Goal: Task Accomplishment & Management: Manage account settings

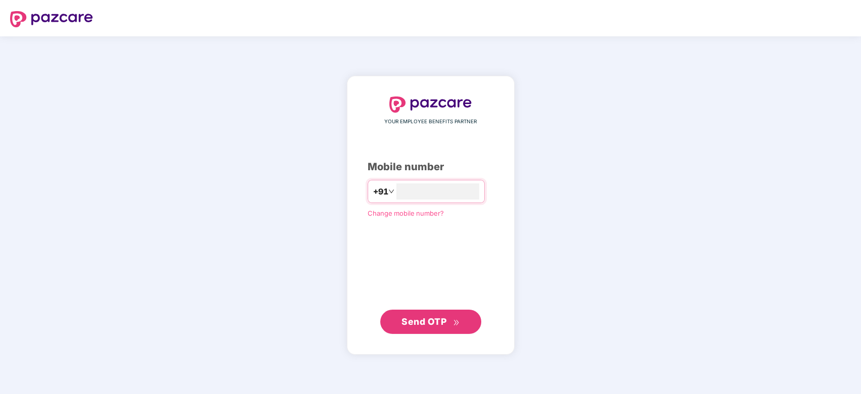
type input "**********"
click at [425, 326] on span "Send OTP" at bounding box center [430, 321] width 58 height 14
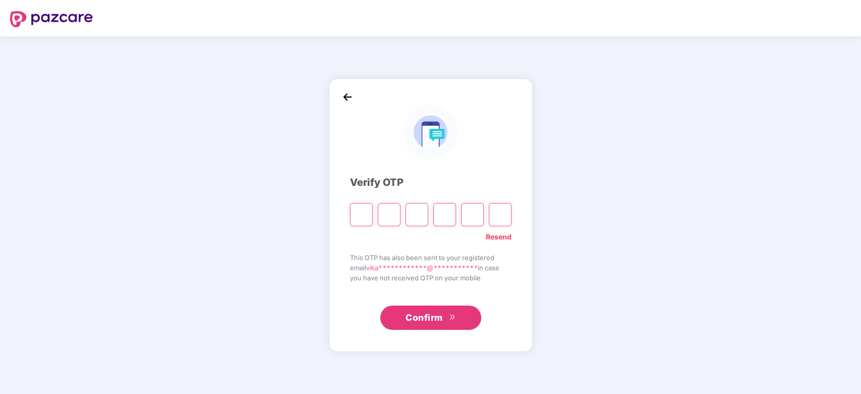
type input "*"
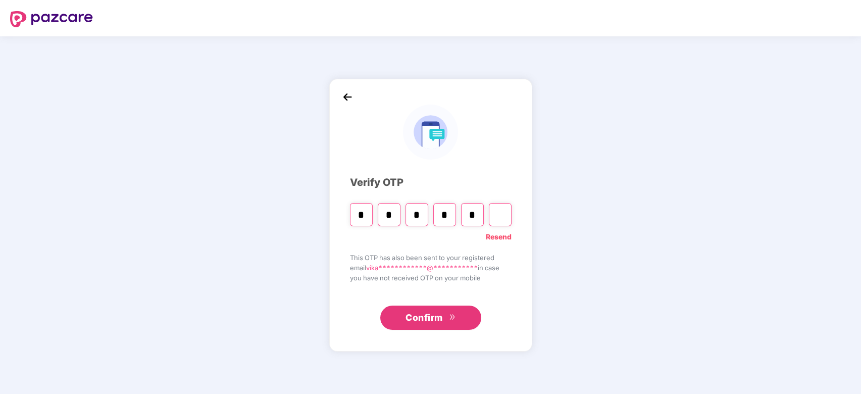
type input "*"
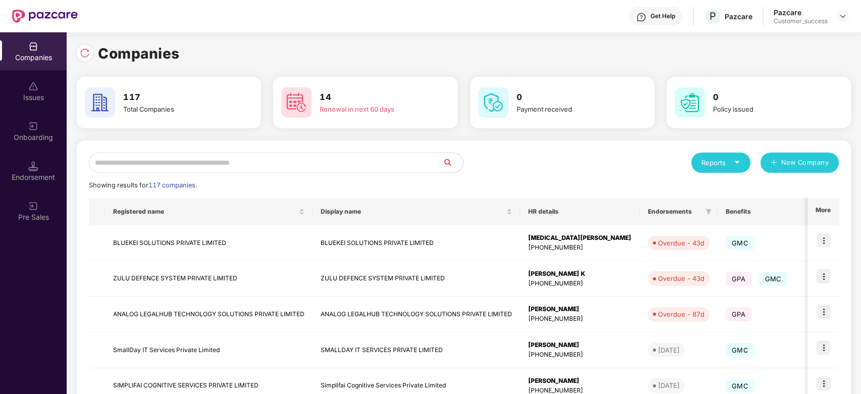
click at [190, 165] on input "text" at bounding box center [266, 162] width 354 height 20
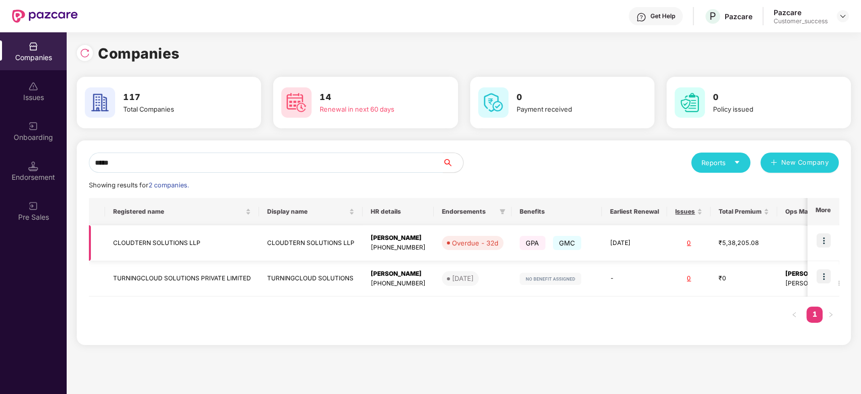
type input "*****"
click at [178, 240] on td "CLOUDTERN SOLUTIONS LLP" at bounding box center [182, 243] width 154 height 36
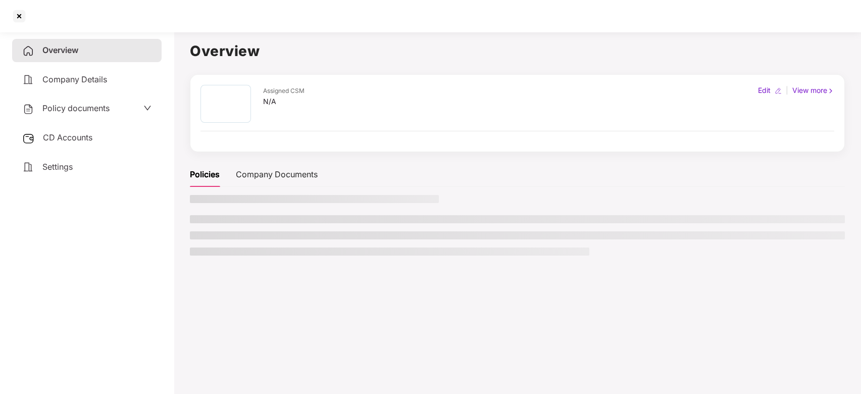
click at [178, 240] on main "Overview Assigned CSM N/A Edit | View more Policies Company Documents" at bounding box center [517, 225] width 687 height 394
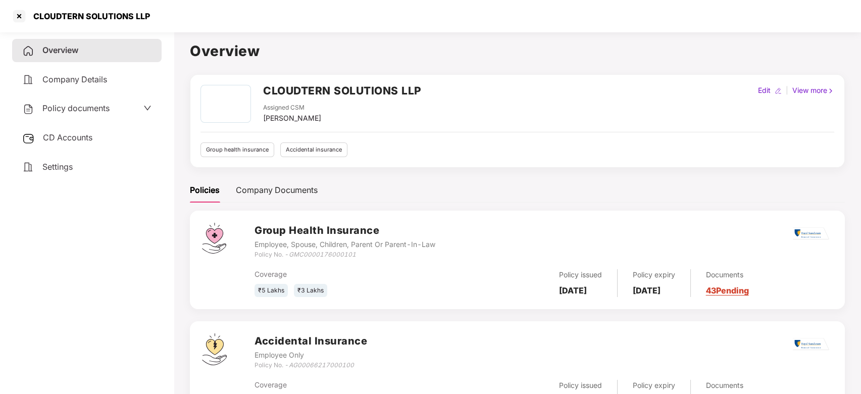
click at [99, 113] on div "Policy documents" at bounding box center [65, 108] width 87 height 13
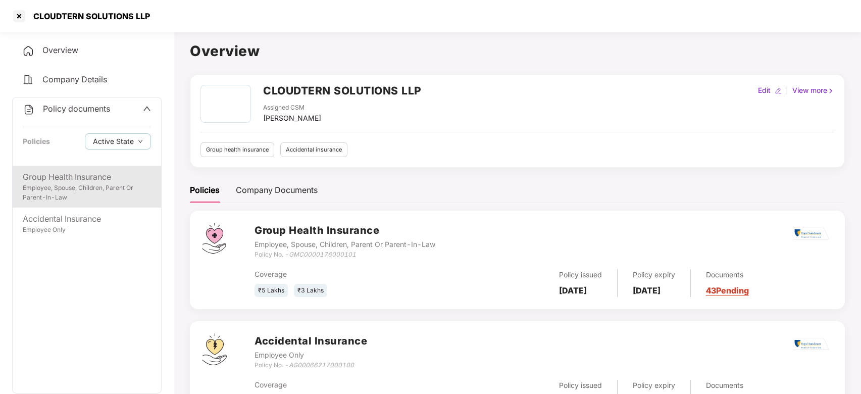
click at [91, 185] on div "Employee, Spouse, Children, Parent Or Parent-In-Law" at bounding box center [87, 192] width 128 height 19
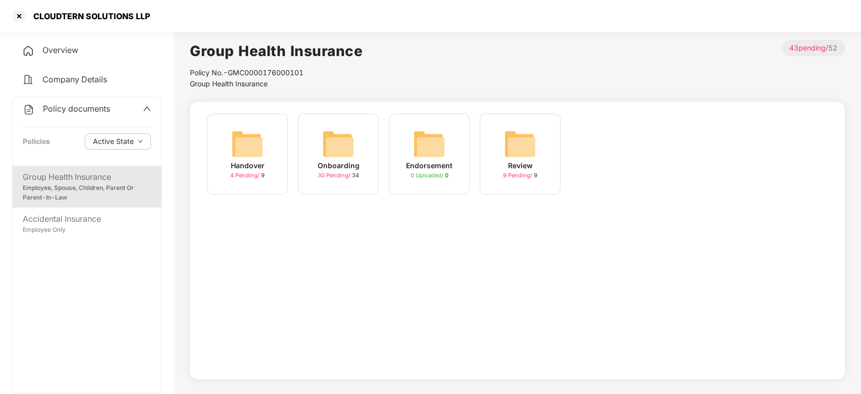
click at [331, 143] on img at bounding box center [338, 144] width 32 height 32
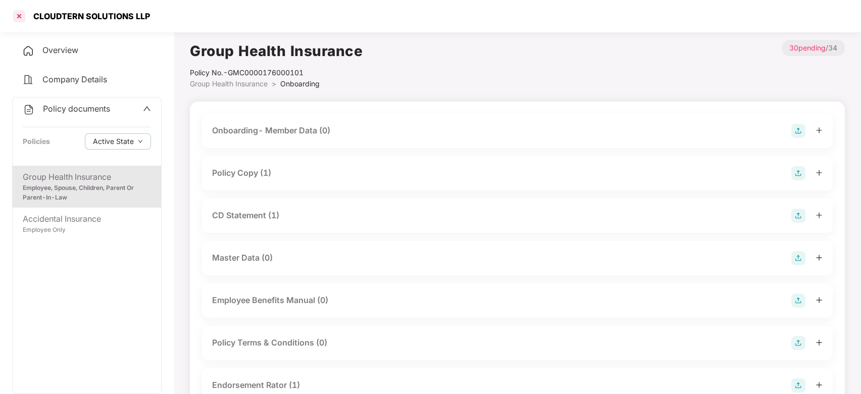
click at [17, 18] on div at bounding box center [19, 16] width 16 height 16
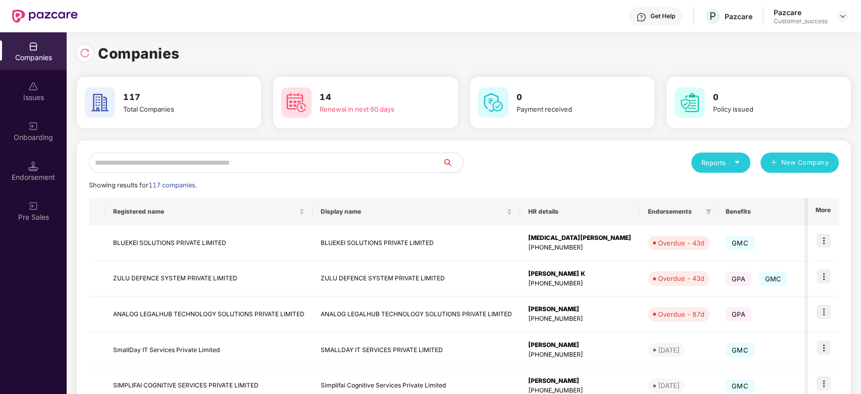
click at [256, 162] on input "text" at bounding box center [266, 162] width 354 height 20
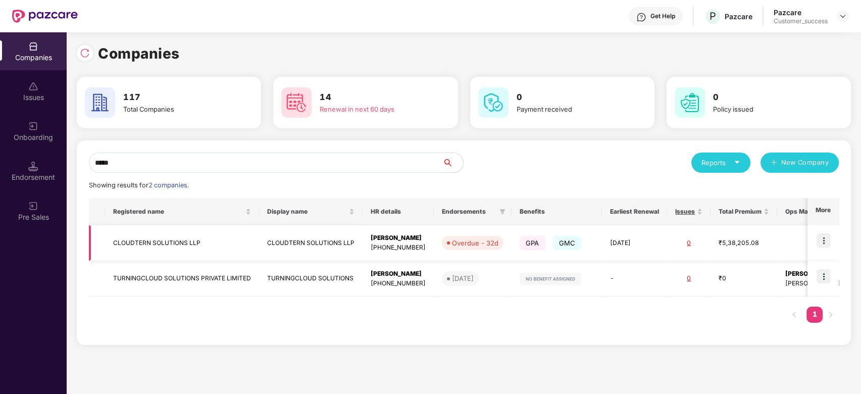
type input "*****"
click at [154, 246] on td "CLOUDTERN SOLUTIONS LLP" at bounding box center [182, 243] width 154 height 36
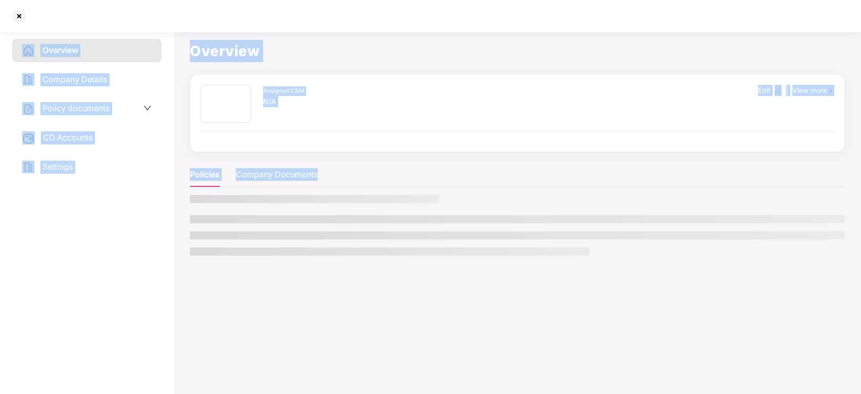
click at [154, 246] on div "Overview Company Details Policy documents CD Accounts Settings" at bounding box center [86, 211] width 149 height 344
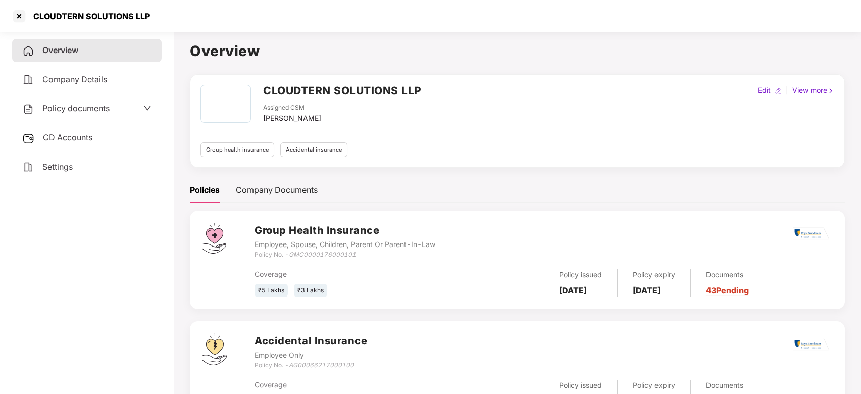
click at [77, 109] on span "Policy documents" at bounding box center [75, 108] width 67 height 10
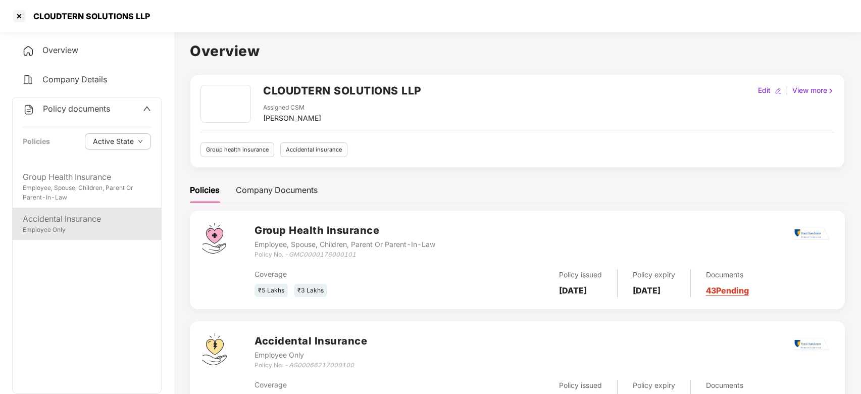
click at [85, 216] on div "Accidental Insurance" at bounding box center [87, 219] width 128 height 13
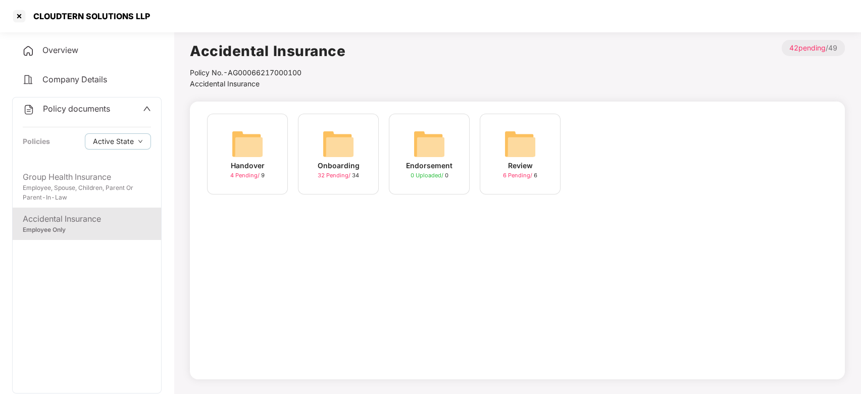
click at [336, 156] on img at bounding box center [338, 144] width 32 height 32
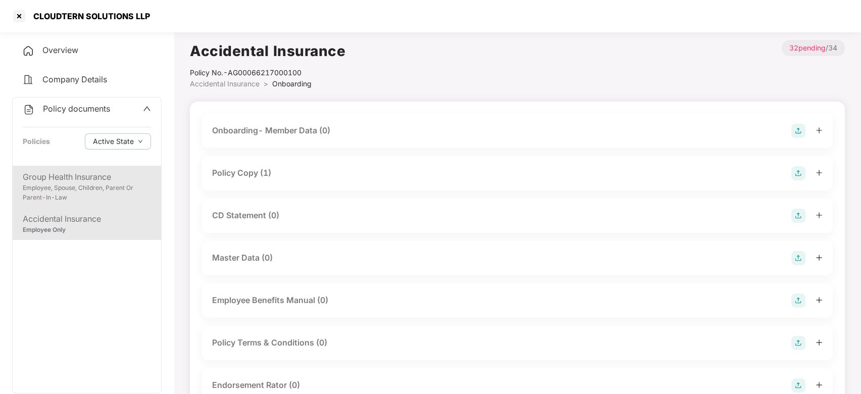
click at [63, 184] on div "Employee, Spouse, Children, Parent Or Parent-In-Law" at bounding box center [87, 192] width 128 height 19
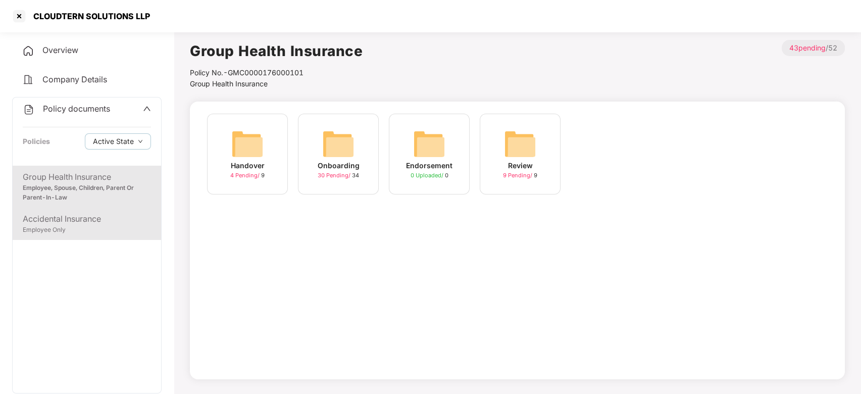
click at [81, 228] on div "Employee Only" at bounding box center [87, 230] width 128 height 10
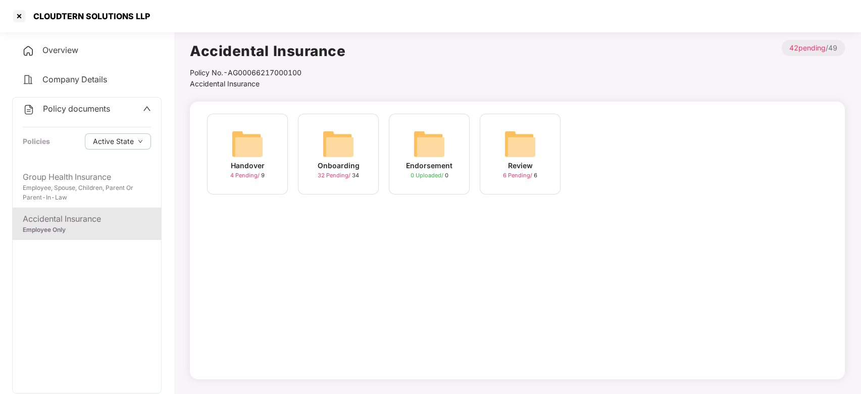
click at [335, 153] on img at bounding box center [338, 144] width 32 height 32
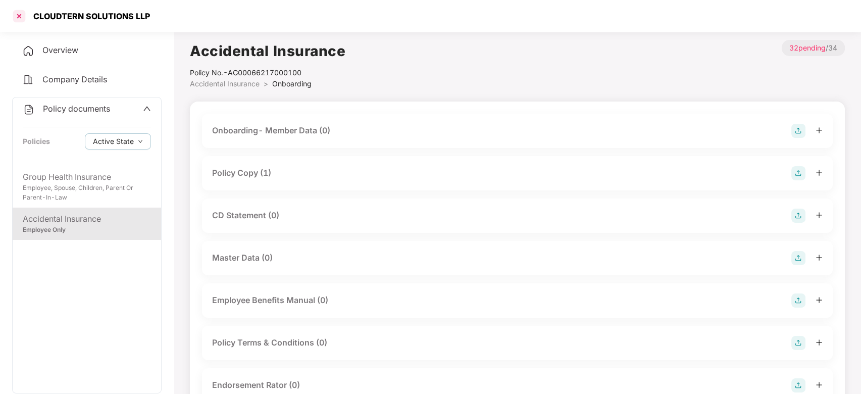
click at [21, 14] on div at bounding box center [19, 16] width 16 height 16
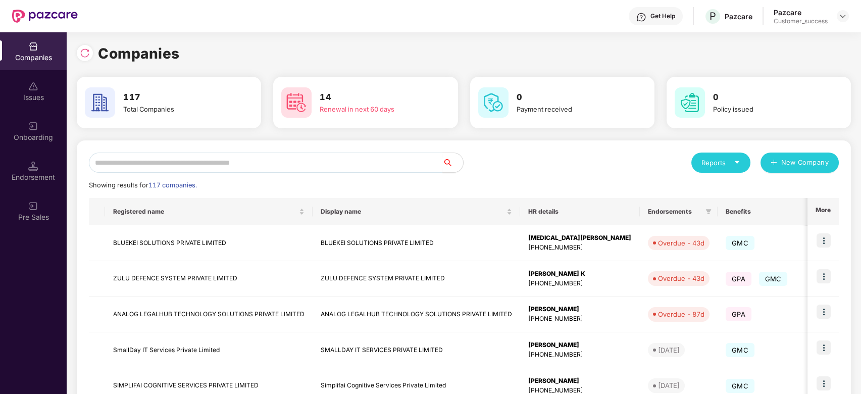
click at [29, 128] on img at bounding box center [33, 126] width 10 height 10
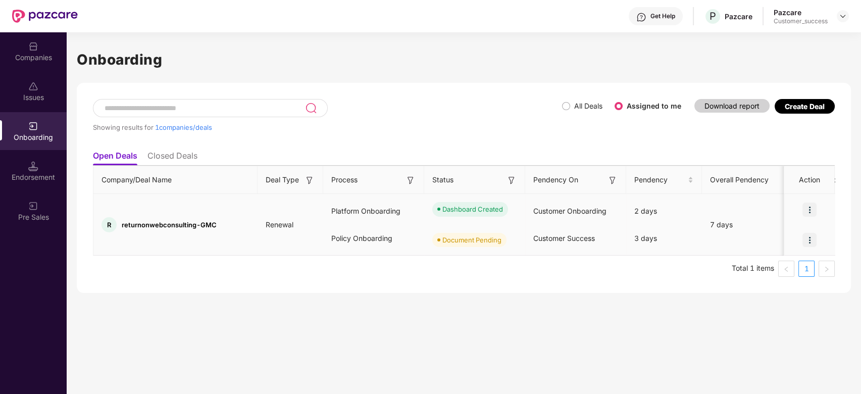
click at [809, 244] on img at bounding box center [809, 240] width 14 height 14
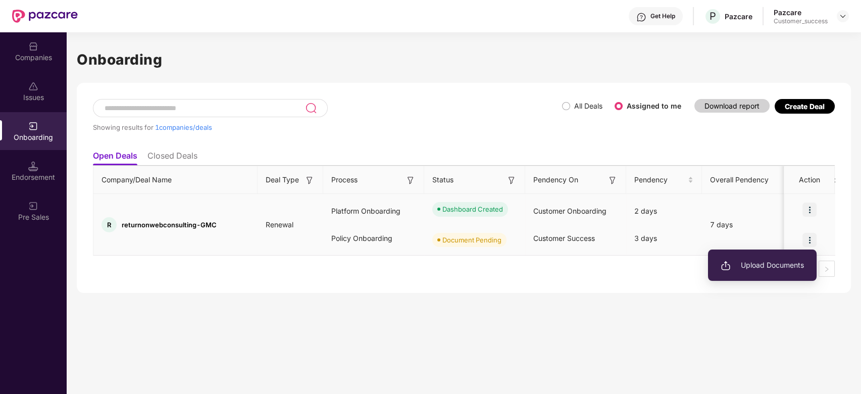
click at [790, 266] on span "Upload Documents" at bounding box center [761, 264] width 83 height 11
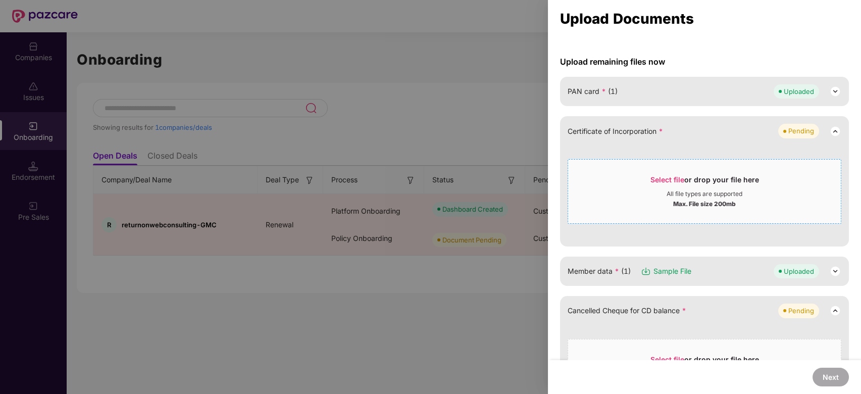
scroll to position [77, 0]
click at [660, 186] on div "Select file or drop your file here" at bounding box center [704, 181] width 109 height 15
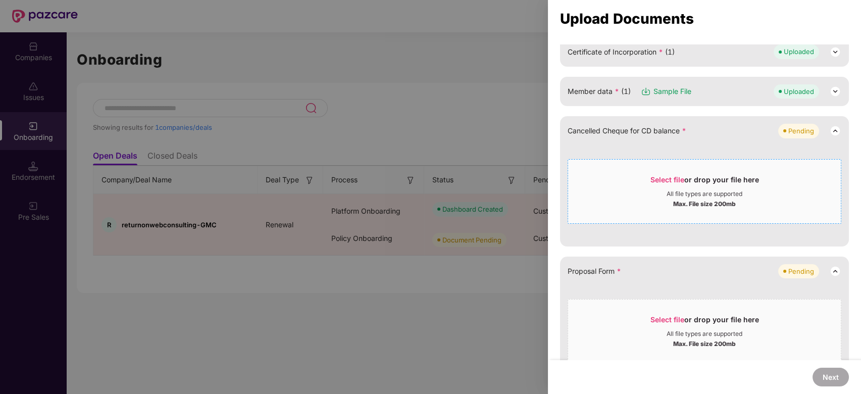
scroll to position [155, 0]
click at [671, 178] on span "Select file" at bounding box center [667, 180] width 34 height 9
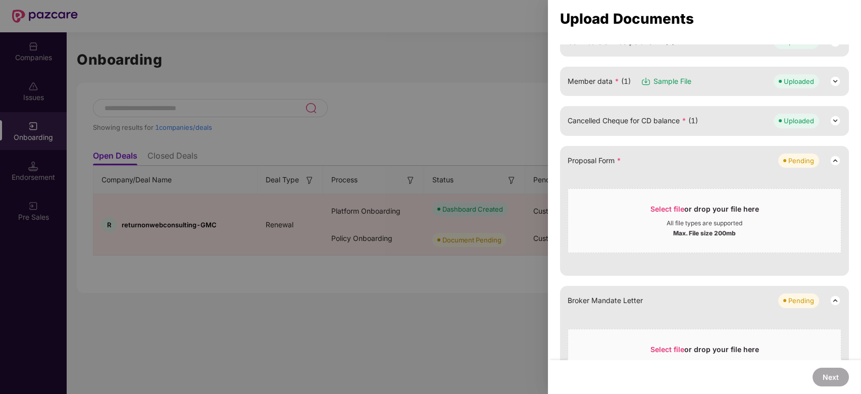
scroll to position [161, 0]
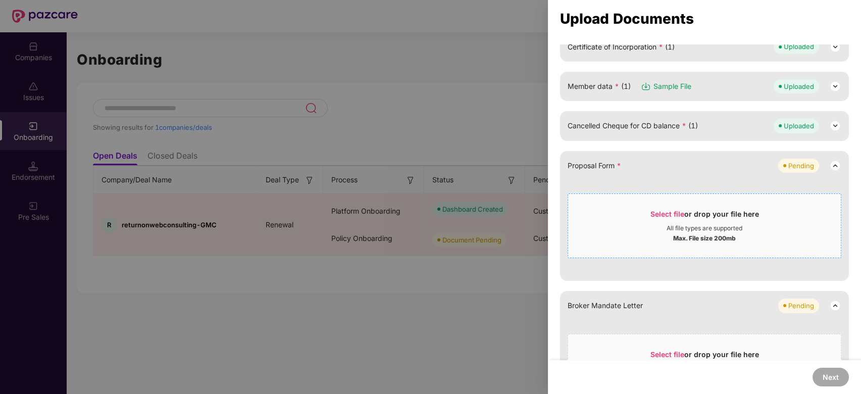
click at [667, 209] on span "Select file" at bounding box center [667, 213] width 34 height 9
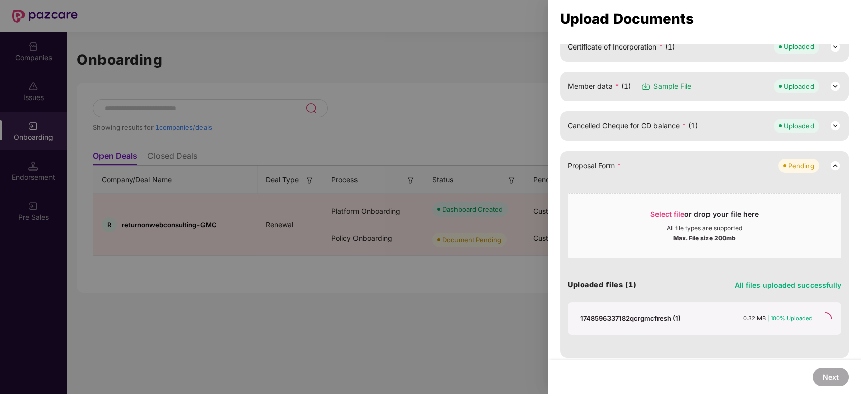
scroll to position [125, 0]
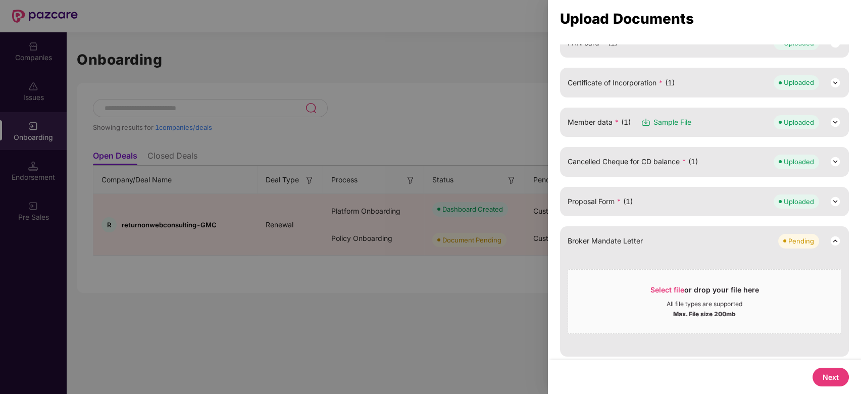
click at [836, 380] on button "Next" at bounding box center [830, 376] width 36 height 19
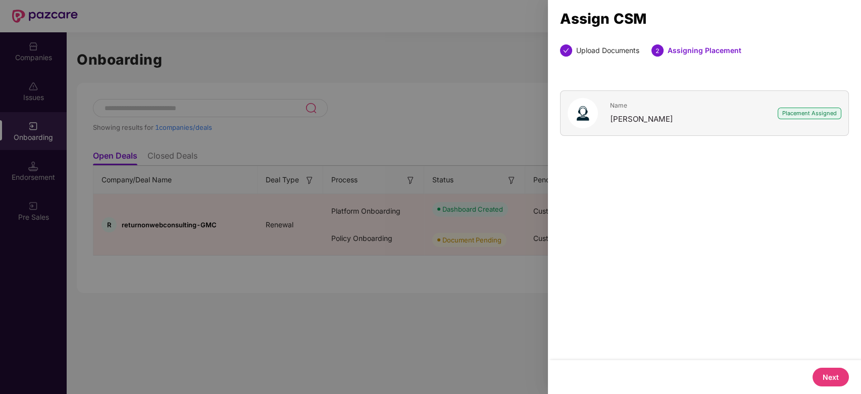
scroll to position [0, 0]
click at [837, 376] on button "Next" at bounding box center [830, 376] width 36 height 19
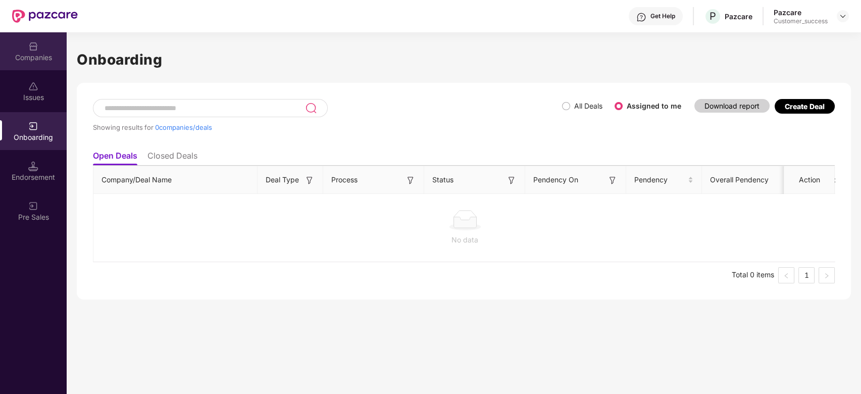
click at [37, 48] on img at bounding box center [33, 46] width 10 height 10
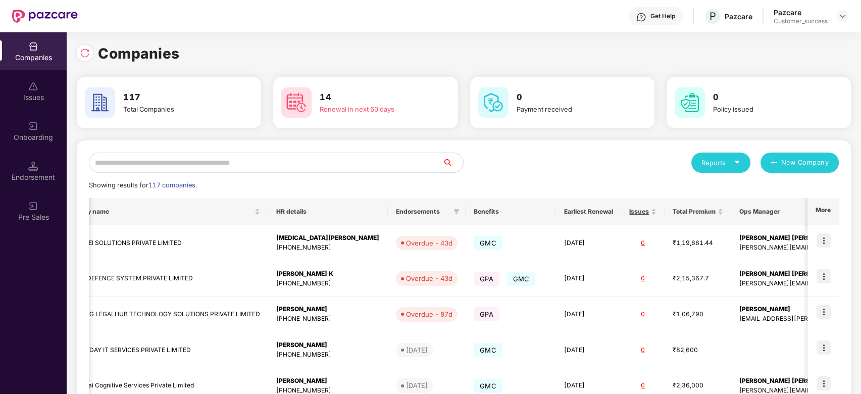
click at [203, 165] on input "text" at bounding box center [266, 162] width 354 height 20
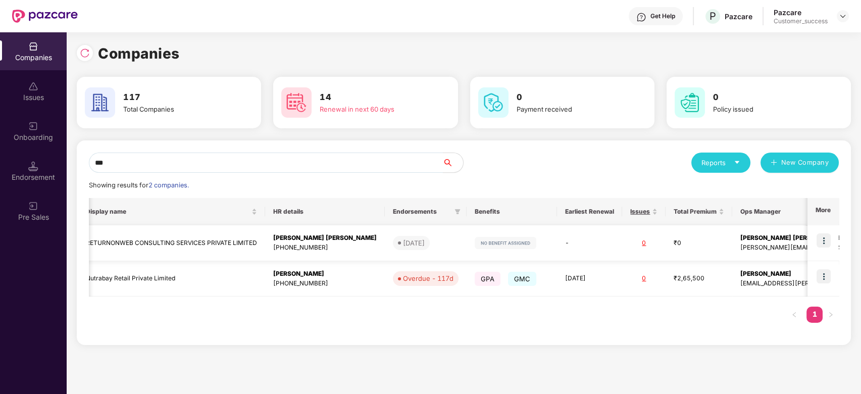
scroll to position [0, 1]
type input "***"
click at [157, 236] on td "RETURNONWEB CONSULTING SERVICES PRIVATE LIMITED" at bounding box center [171, 243] width 187 height 36
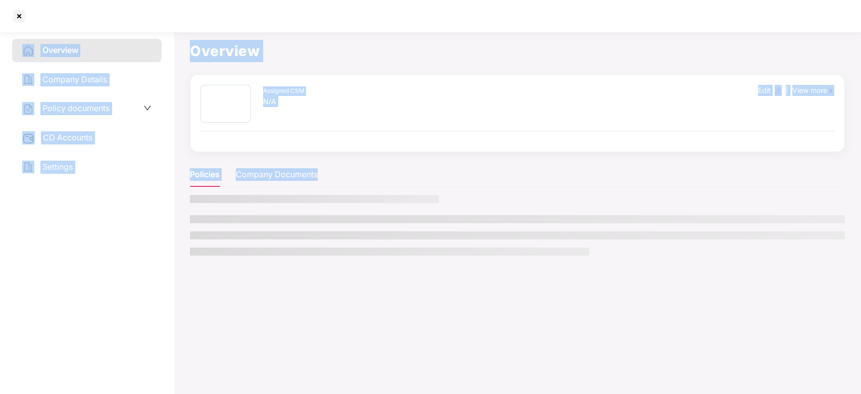
click at [157, 236] on div "Overview Company Details Policy documents CD Accounts Settings" at bounding box center [86, 211] width 149 height 344
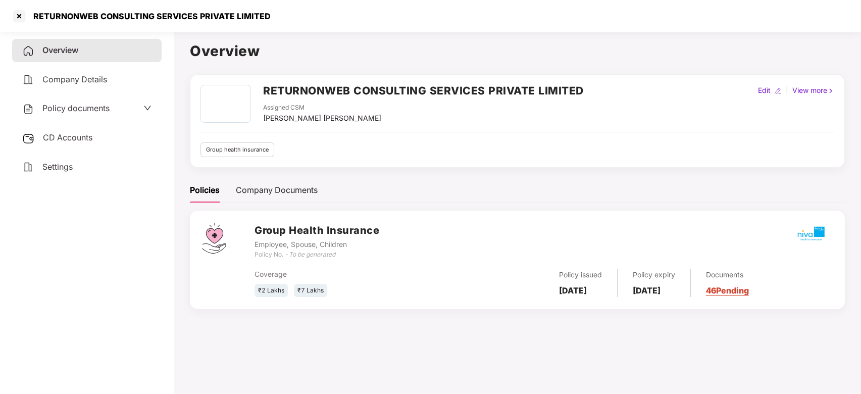
click at [104, 107] on span "Policy documents" at bounding box center [75, 108] width 67 height 10
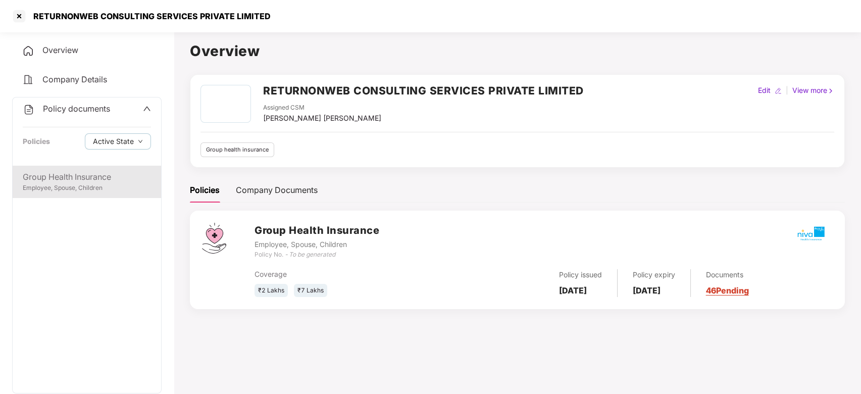
click at [61, 194] on div "Group Health Insurance Employee, Spouse, Children" at bounding box center [87, 182] width 148 height 32
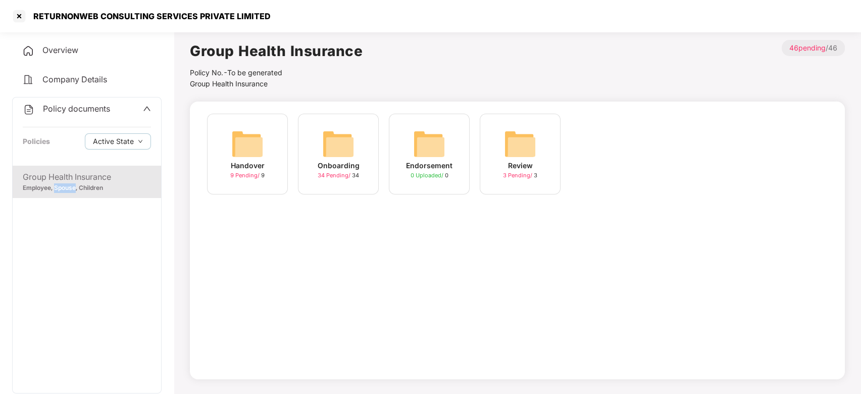
click at [342, 153] on img at bounding box center [338, 144] width 32 height 32
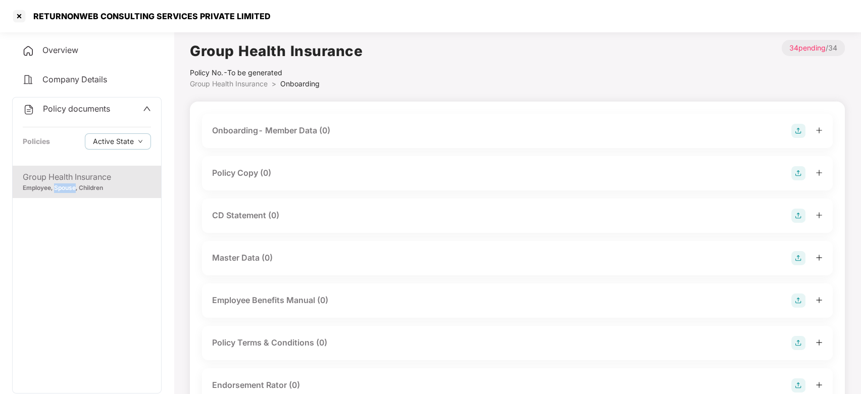
click at [108, 319] on div "Group Health Insurance Employee, Spouse, Children" at bounding box center [87, 279] width 148 height 227
click at [63, 171] on div "Group Health Insurance" at bounding box center [87, 177] width 128 height 13
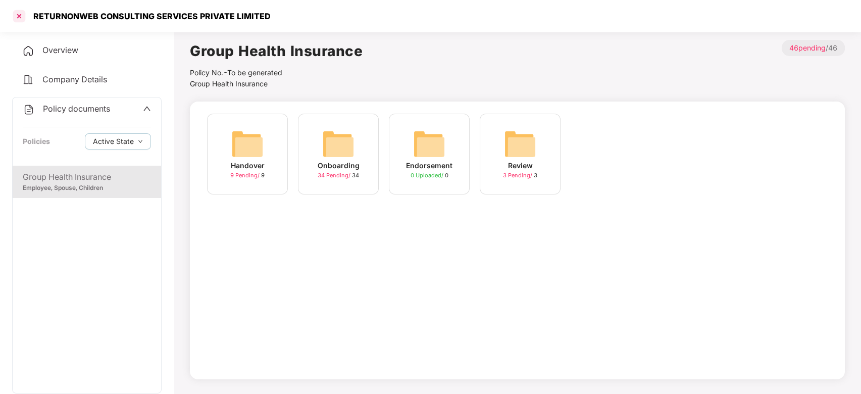
click at [20, 20] on div at bounding box center [19, 16] width 16 height 16
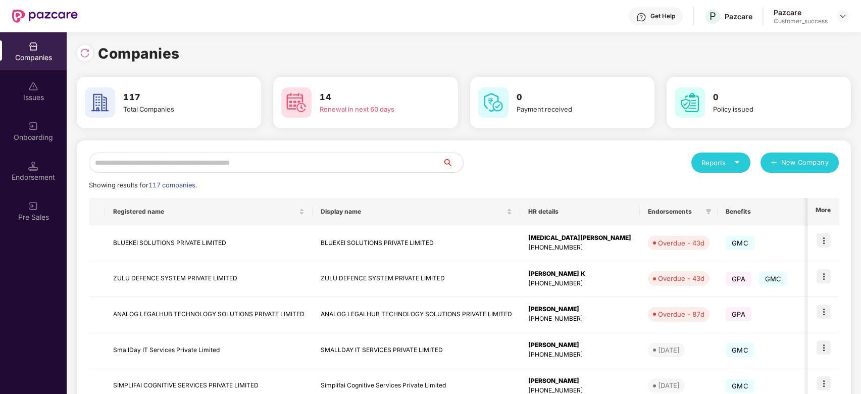
click at [182, 166] on input "text" at bounding box center [266, 162] width 354 height 20
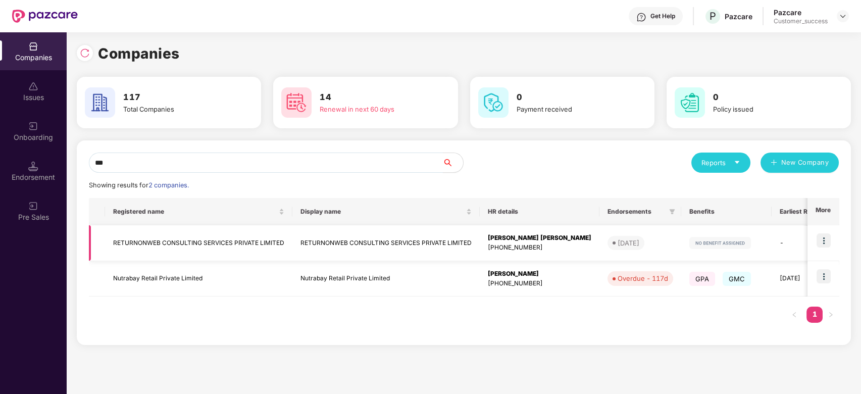
type input "***"
click at [213, 240] on td "RETURNONWEB CONSULTING SERVICES PRIVATE LIMITED" at bounding box center [198, 243] width 187 height 36
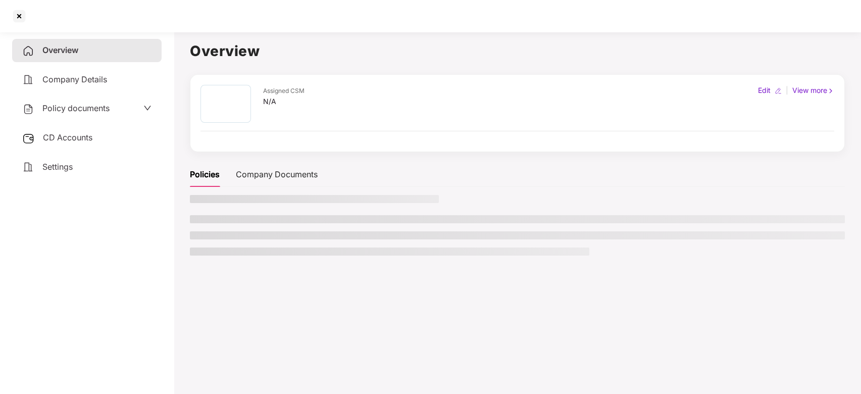
click at [213, 240] on ul at bounding box center [517, 235] width 655 height 40
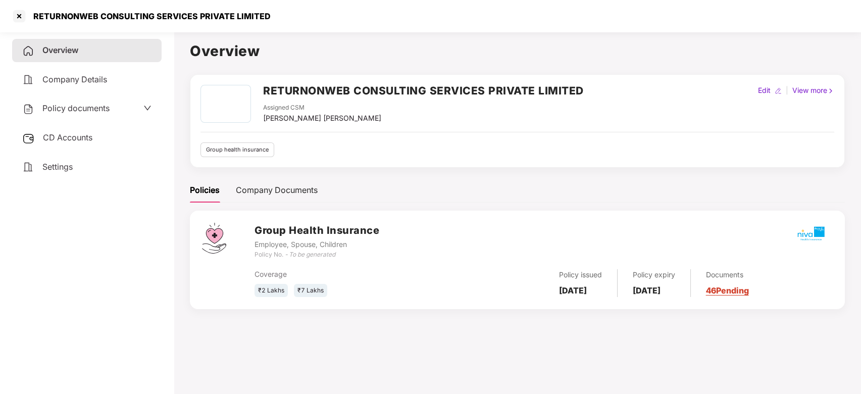
click at [748, 291] on link "46 Pending" at bounding box center [727, 290] width 43 height 10
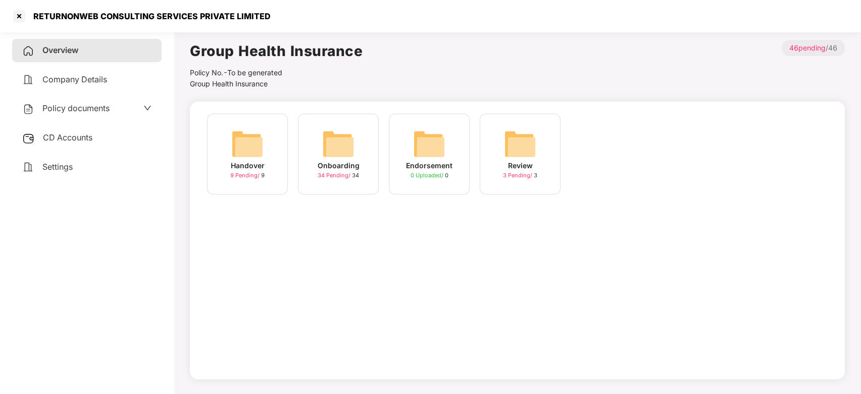
click at [243, 158] on img at bounding box center [247, 144] width 32 height 32
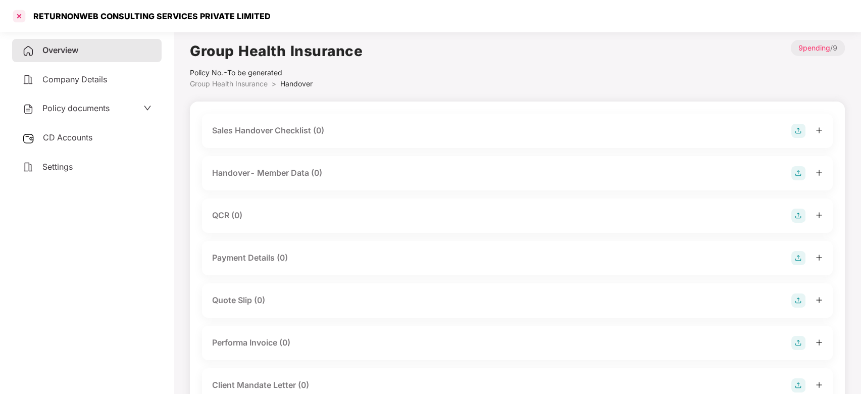
click at [18, 20] on div at bounding box center [19, 16] width 16 height 16
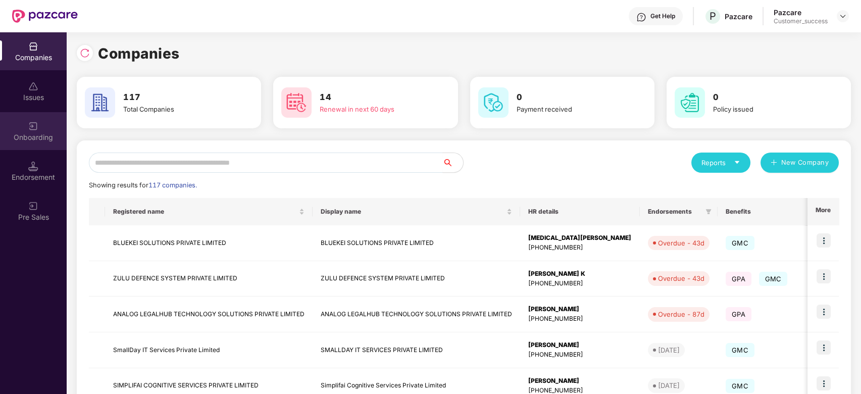
click at [26, 133] on div "Onboarding" at bounding box center [33, 137] width 67 height 10
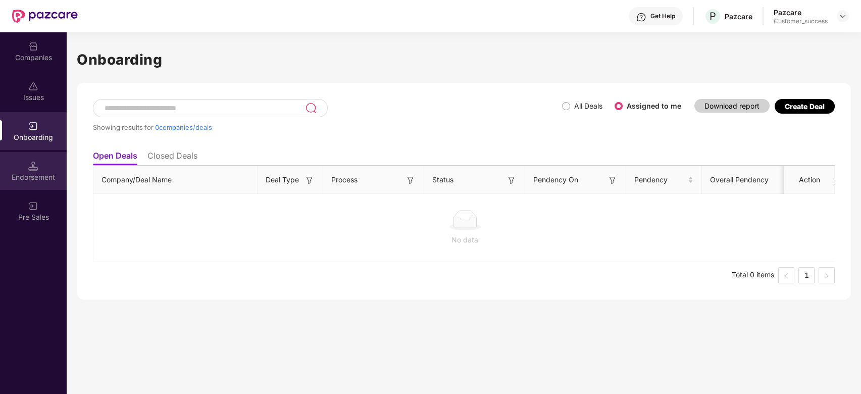
click at [32, 182] on div "Endorsement" at bounding box center [33, 177] width 67 height 10
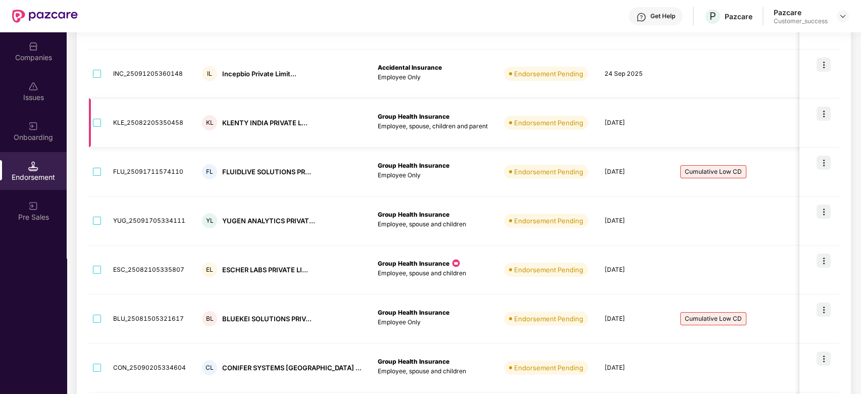
scroll to position [336, 0]
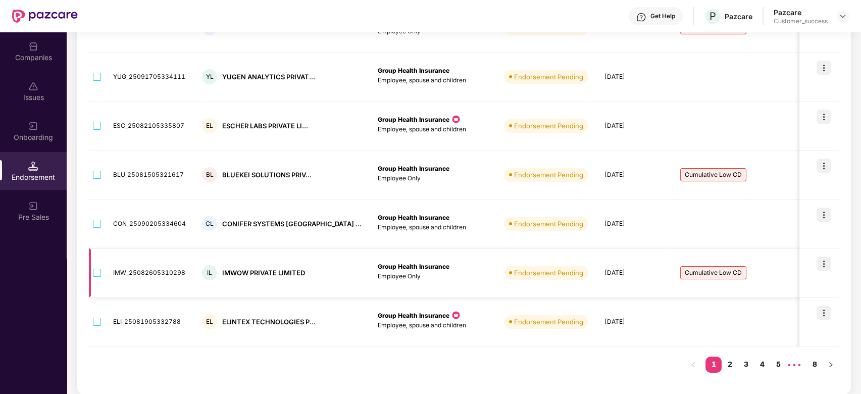
click at [496, 292] on td "Endorsement Pending" at bounding box center [546, 272] width 100 height 49
click at [731, 372] on div "Ticket ID Company Name Policy Type Status Batch Due Date Tags No. Of Lives Tent…" at bounding box center [464, 105] width 750 height 553
click at [728, 362] on link "2" at bounding box center [729, 363] width 16 height 15
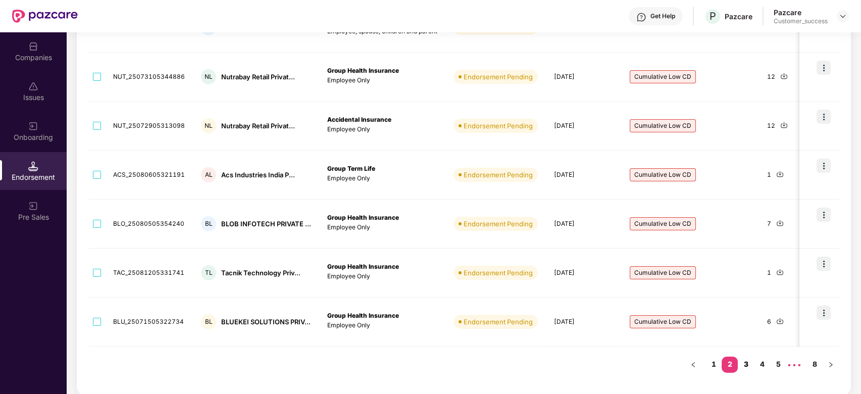
click at [744, 363] on link "3" at bounding box center [745, 363] width 16 height 15
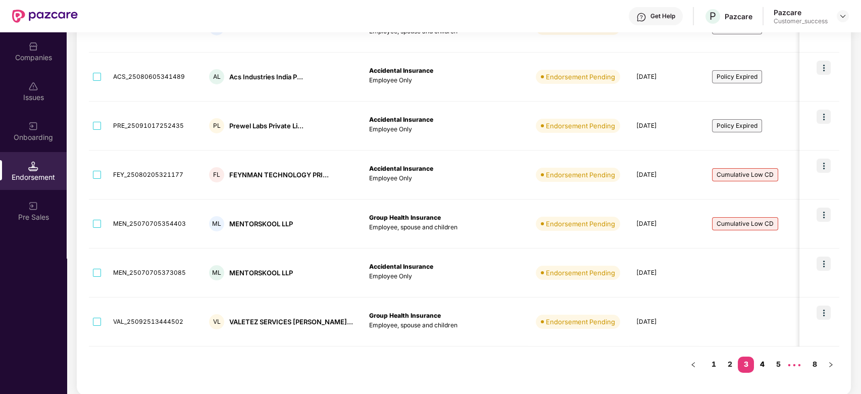
click at [763, 364] on link "4" at bounding box center [762, 363] width 16 height 15
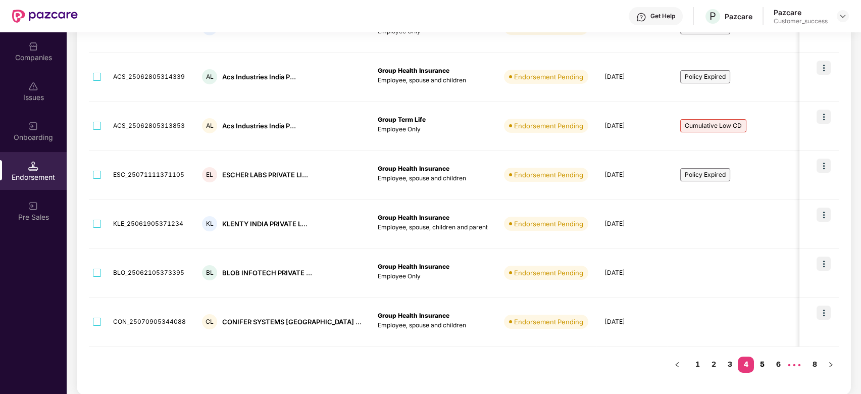
click at [760, 362] on link "5" at bounding box center [762, 363] width 16 height 15
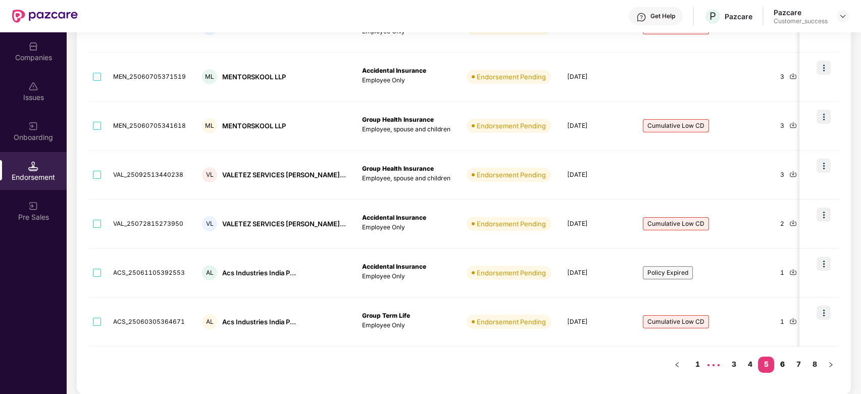
click at [782, 363] on link "6" at bounding box center [782, 363] width 16 height 15
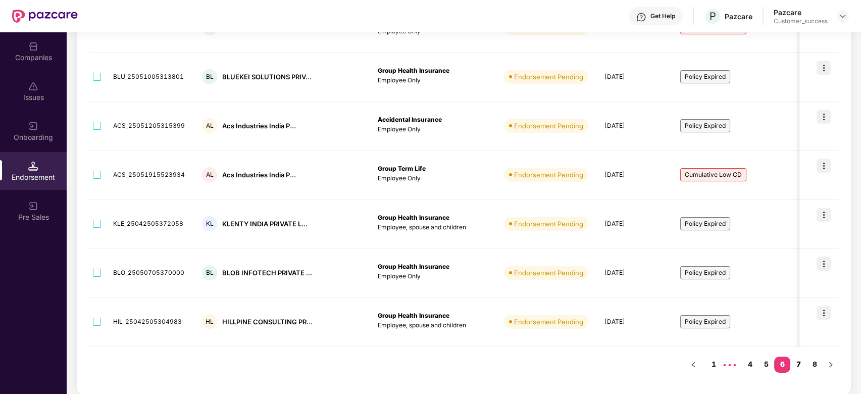
click at [801, 365] on link "7" at bounding box center [798, 363] width 16 height 15
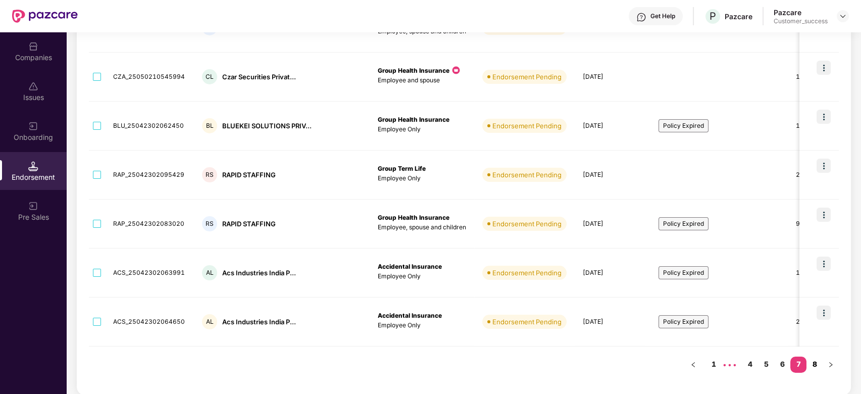
click at [814, 362] on link "8" at bounding box center [814, 363] width 16 height 15
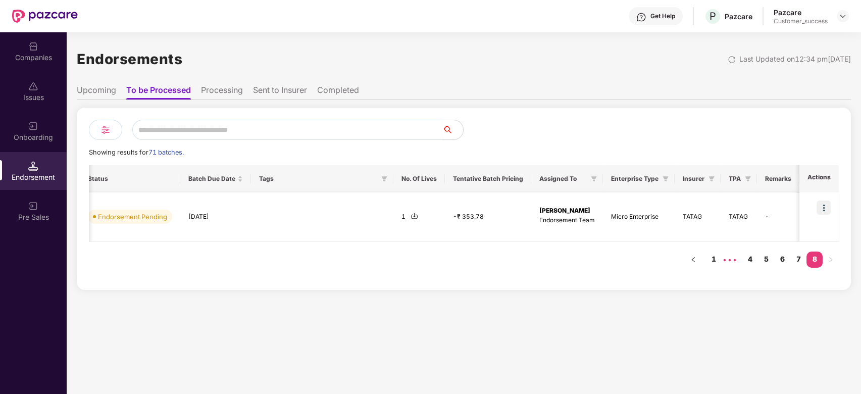
scroll to position [0, 0]
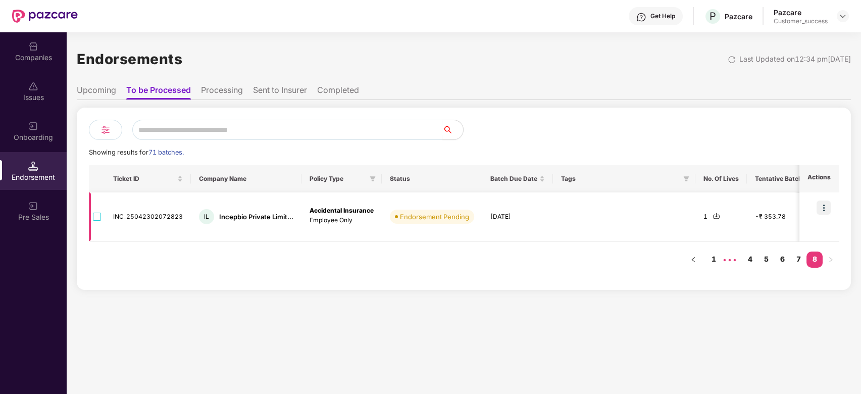
click at [243, 221] on div "IL Incepbio Private Limit..." at bounding box center [246, 216] width 94 height 15
click at [234, 218] on div "Incepbio Private Limit..." at bounding box center [256, 217] width 74 height 10
click at [257, 252] on div "Ticket ID Company Name Policy Type Status Batch Due Date Tags No. Of Lives Tent…" at bounding box center [464, 221] width 750 height 113
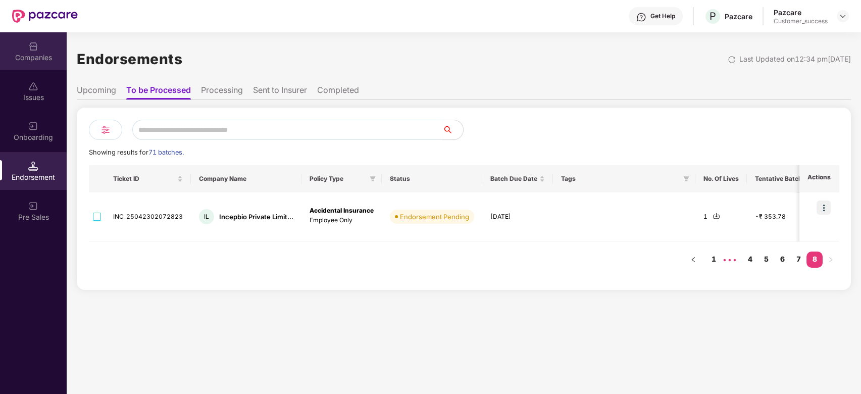
click at [32, 56] on div "Companies" at bounding box center [33, 57] width 67 height 10
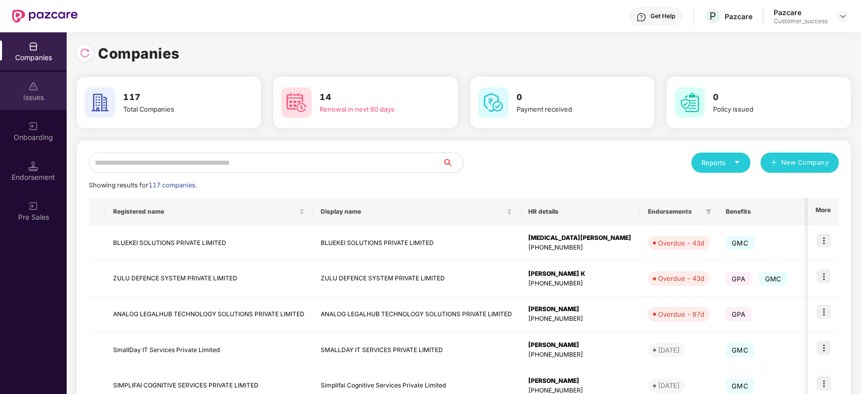
click at [43, 97] on div "Issues" at bounding box center [33, 97] width 67 height 10
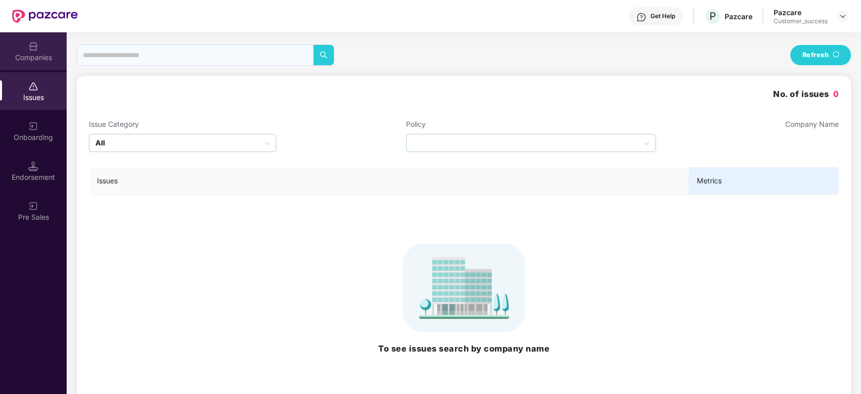
click at [35, 50] on div "Companies" at bounding box center [33, 51] width 67 height 38
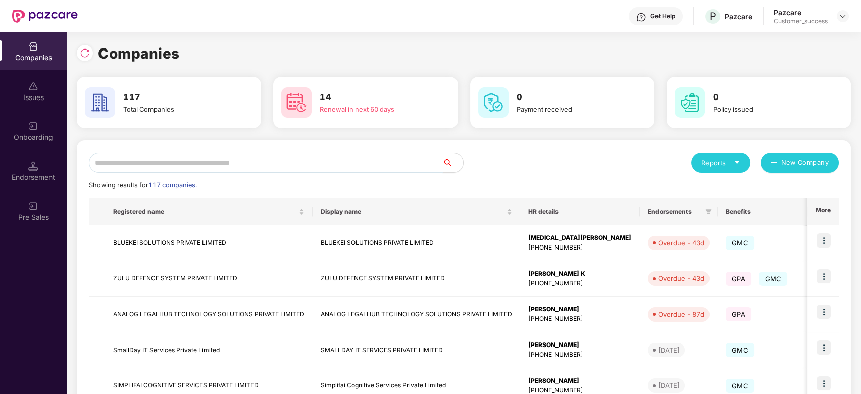
click at [248, 164] on input "text" at bounding box center [266, 162] width 354 height 20
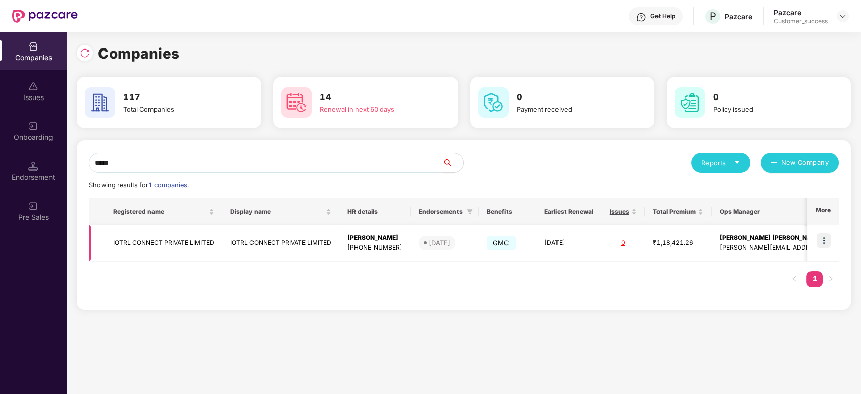
type input "*****"
click at [157, 242] on td "IOTRL CONNECT PRIVATE LIMITED" at bounding box center [163, 243] width 117 height 36
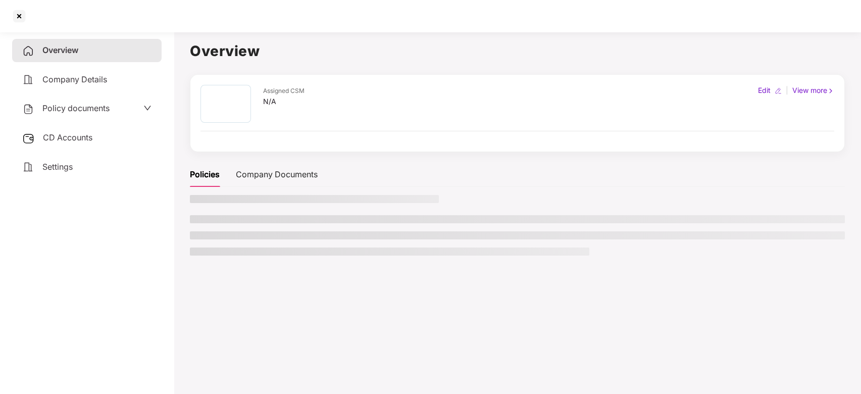
click at [157, 242] on div "Overview Company Details Policy documents CD Accounts Settings" at bounding box center [86, 211] width 149 height 344
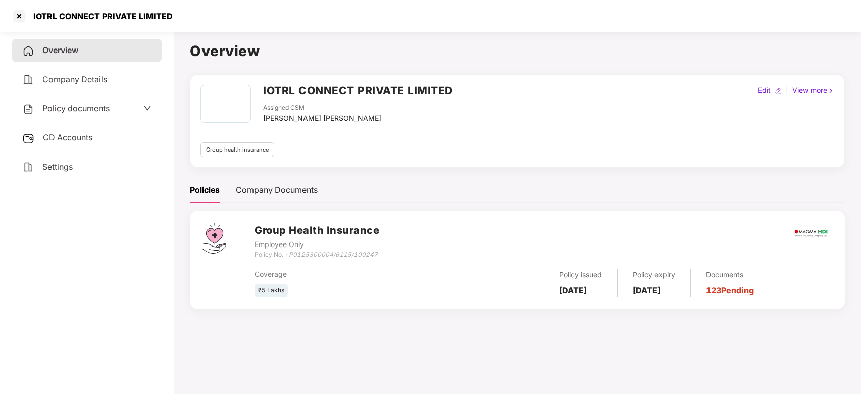
click at [90, 107] on span "Policy documents" at bounding box center [75, 108] width 67 height 10
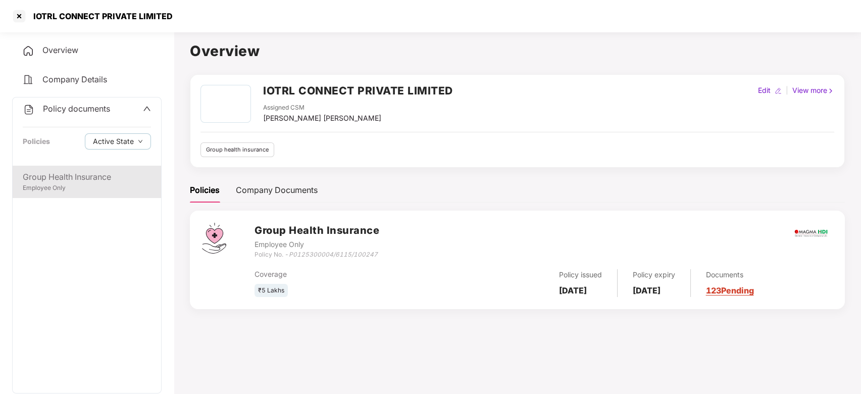
click at [69, 192] on div "Employee Only" at bounding box center [87, 188] width 128 height 10
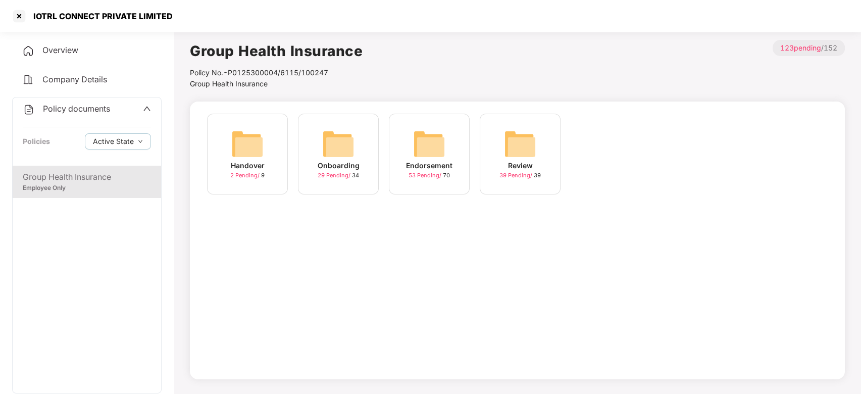
click at [335, 155] on img at bounding box center [338, 144] width 32 height 32
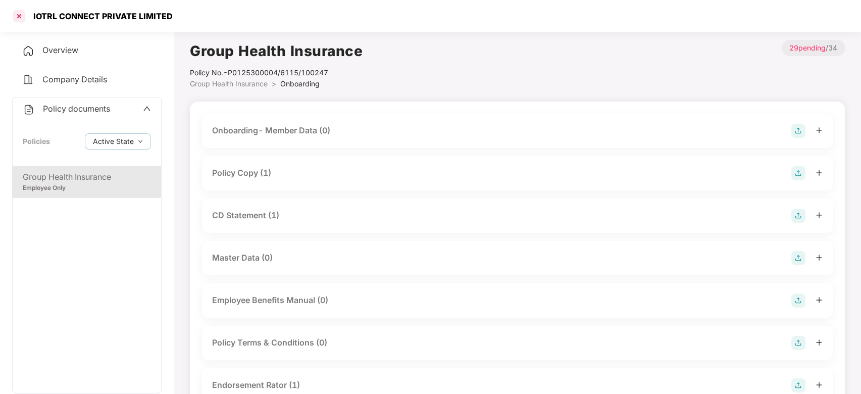
click at [20, 18] on div at bounding box center [19, 16] width 16 height 16
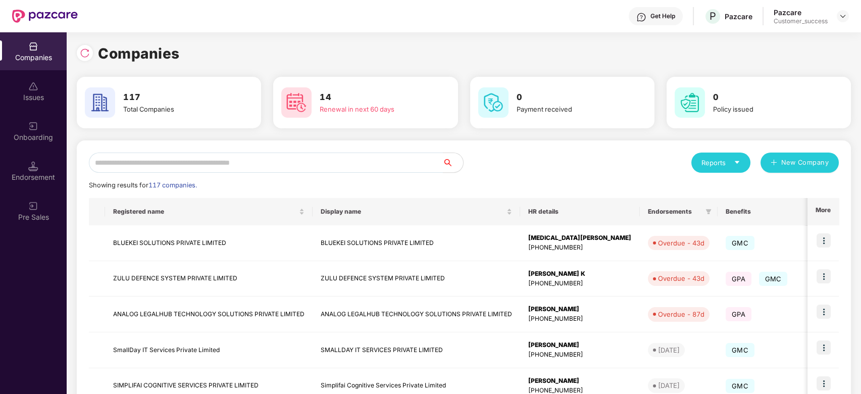
click at [190, 172] on input "text" at bounding box center [266, 162] width 354 height 20
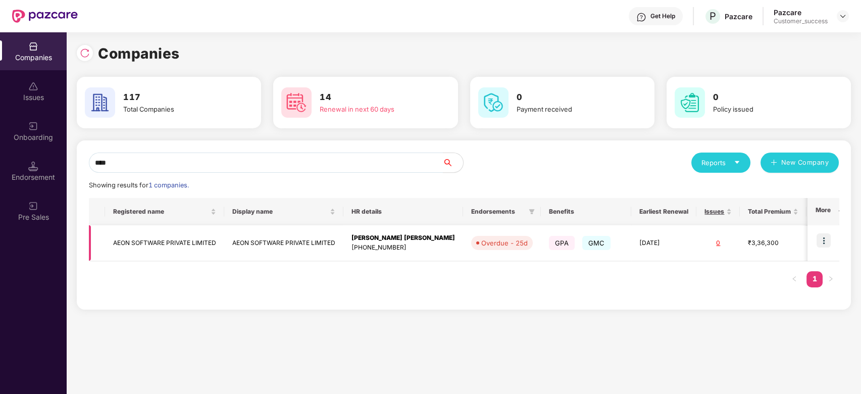
type input "****"
click at [180, 245] on td "AEON SOFTWARE PRIVATE LIMITED" at bounding box center [164, 243] width 119 height 36
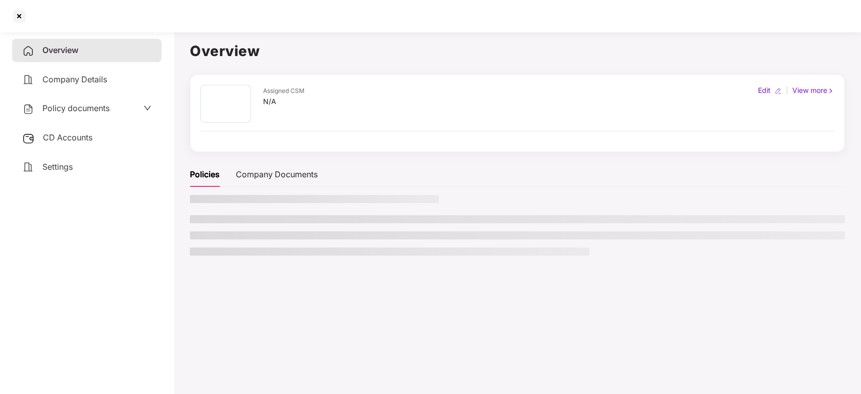
click at [180, 245] on main "Overview Assigned CSM N/A Edit | View more Policies Company Documents" at bounding box center [517, 225] width 687 height 394
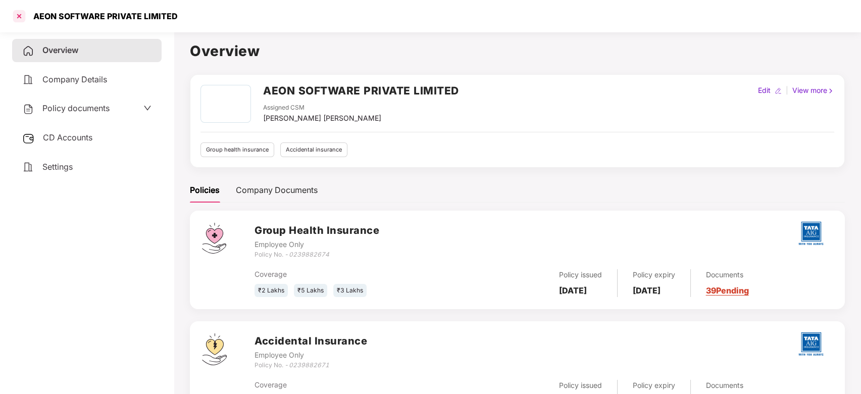
click at [18, 23] on div at bounding box center [19, 16] width 16 height 16
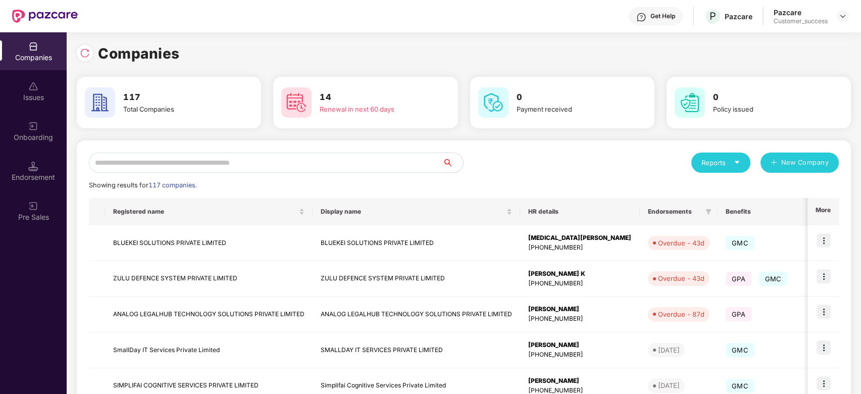
click at [178, 165] on input "text" at bounding box center [266, 162] width 354 height 20
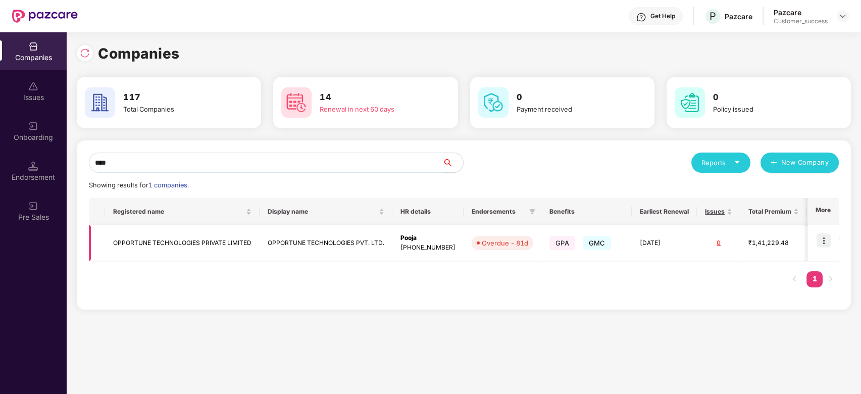
type input "****"
click at [176, 240] on td "OPPORTUNE TECHNOLOGIES PRIVATE LIMITED" at bounding box center [182, 243] width 154 height 36
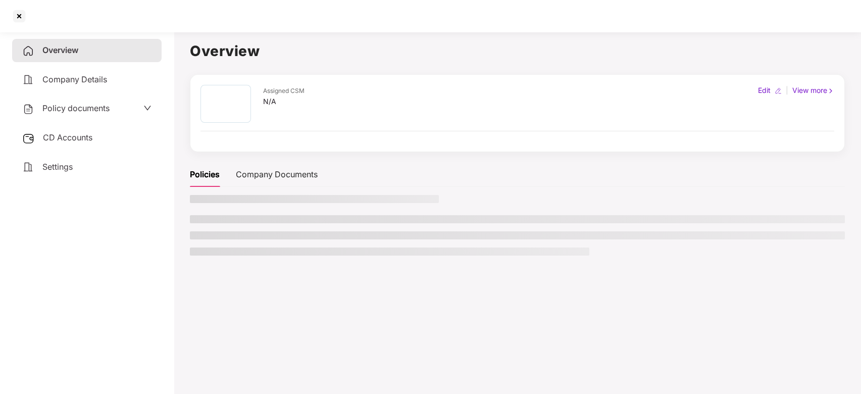
click at [176, 240] on main "Overview Assigned CSM N/A Edit | View more Policies Company Documents" at bounding box center [517, 225] width 687 height 394
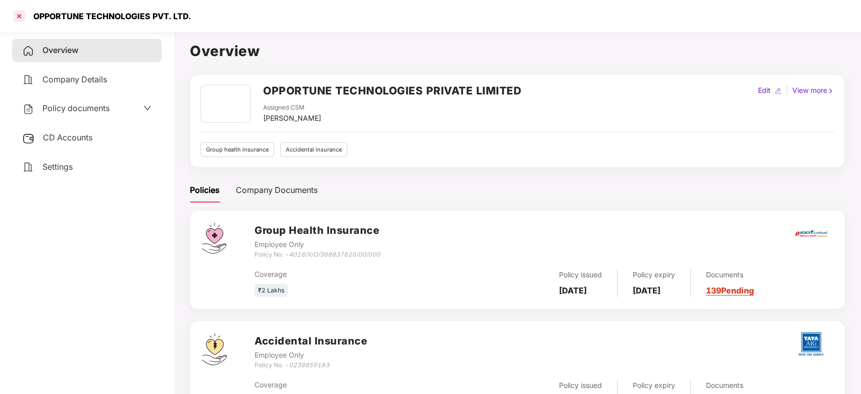
click at [17, 12] on div at bounding box center [19, 16] width 16 height 16
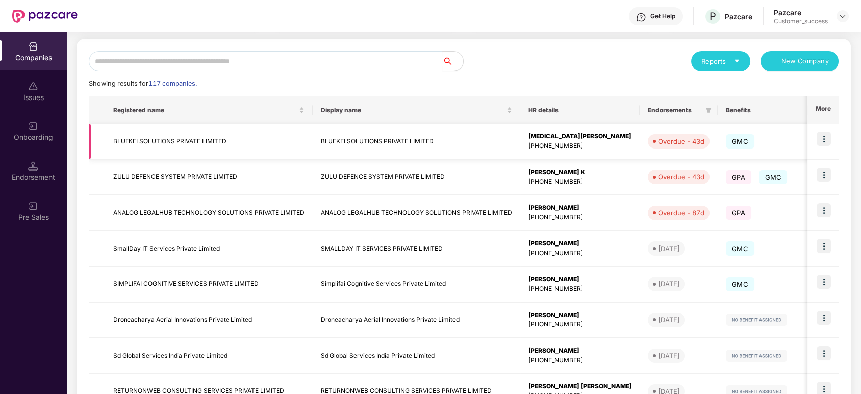
scroll to position [107, 0]
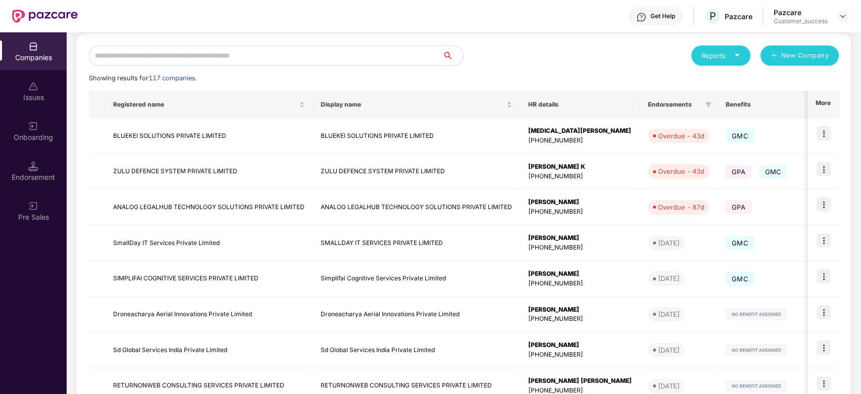
click at [165, 55] on input "text" at bounding box center [266, 55] width 354 height 20
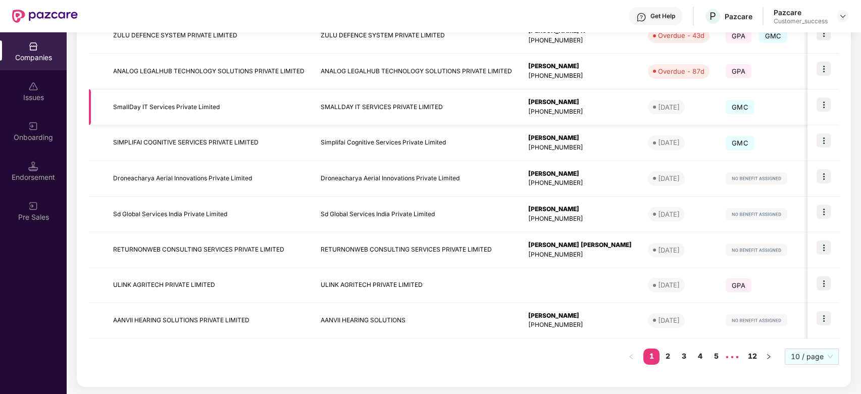
scroll to position [0, 0]
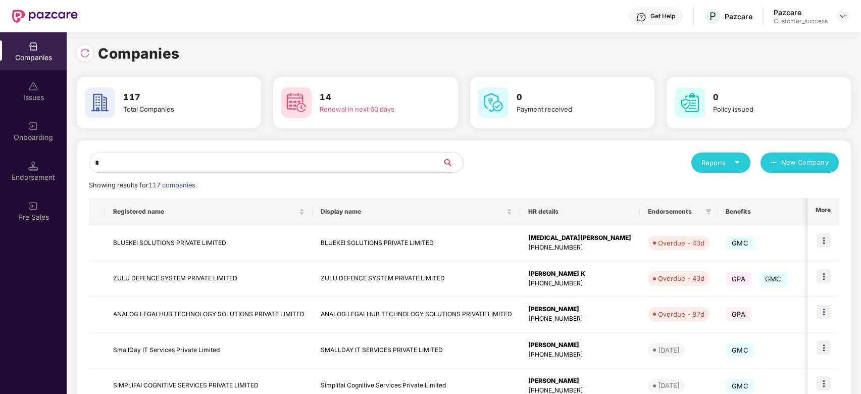
type input "*"
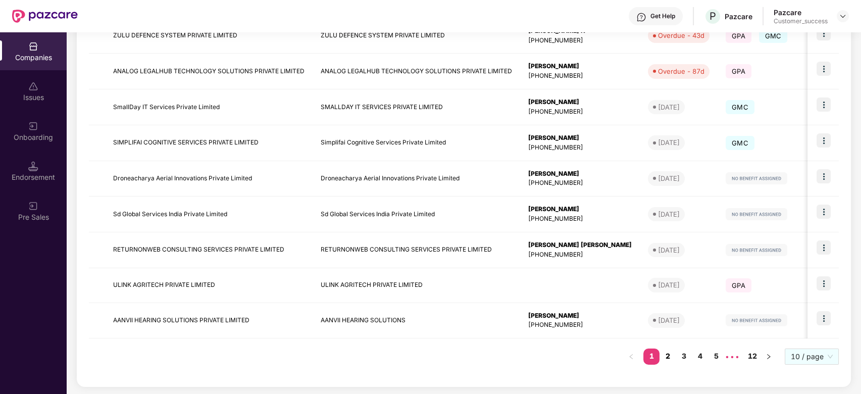
click at [663, 351] on link "2" at bounding box center [667, 355] width 16 height 15
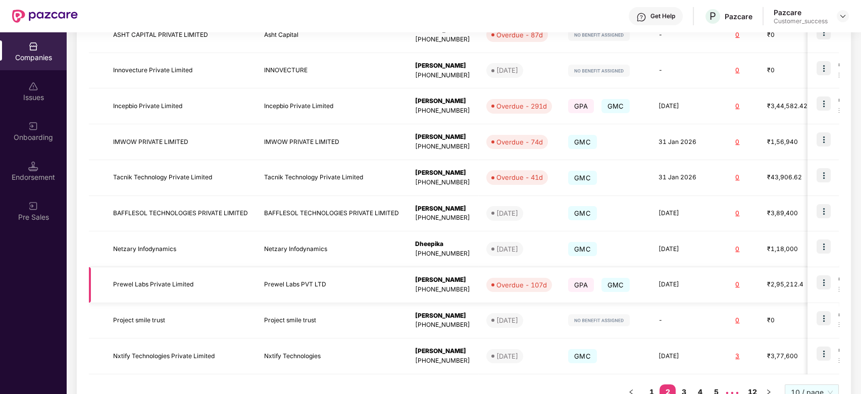
scroll to position [244, 0]
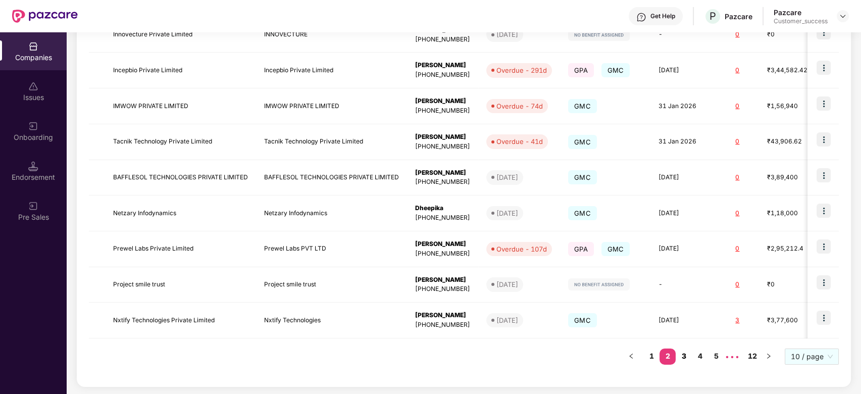
click at [683, 356] on link "3" at bounding box center [683, 355] width 16 height 15
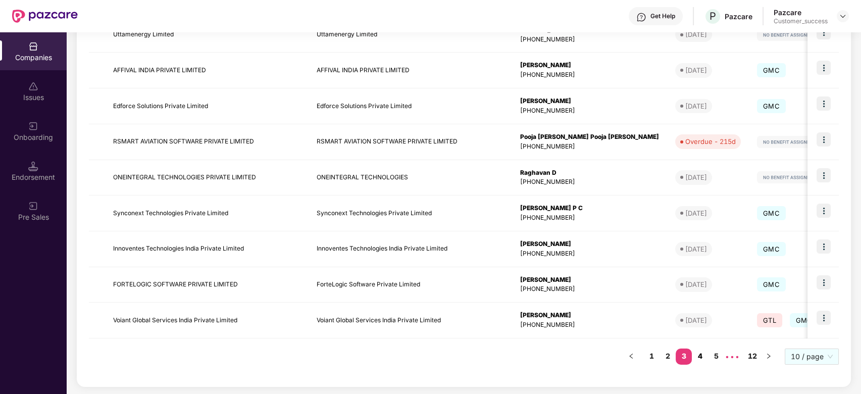
click at [699, 357] on link "4" at bounding box center [700, 355] width 16 height 15
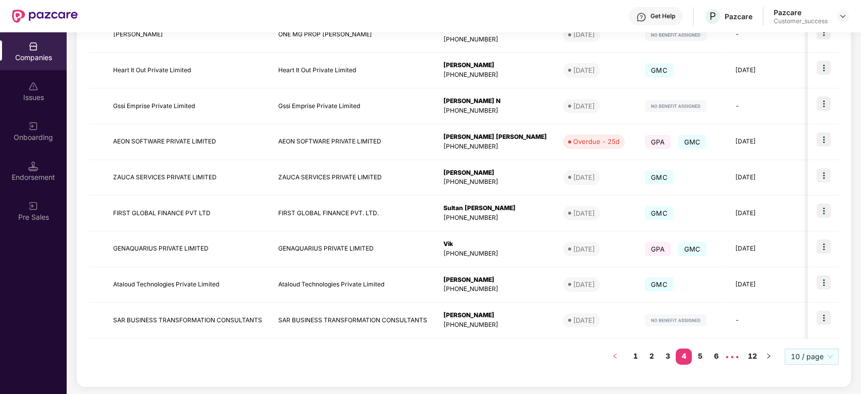
click at [617, 360] on button "button" at bounding box center [615, 356] width 16 height 16
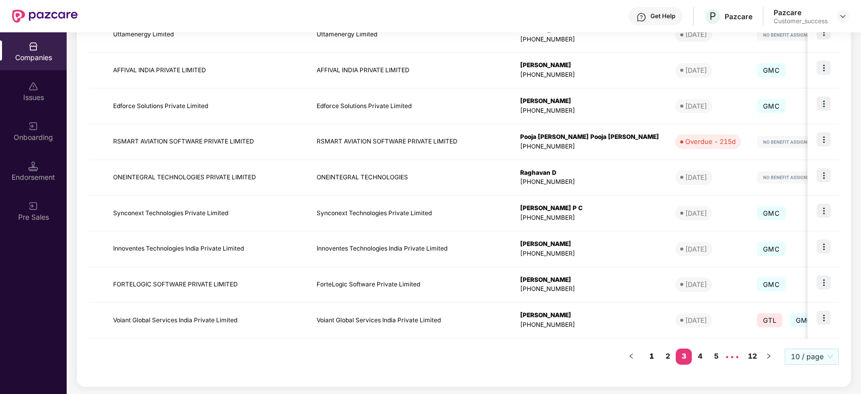
click at [657, 357] on link "1" at bounding box center [651, 355] width 16 height 15
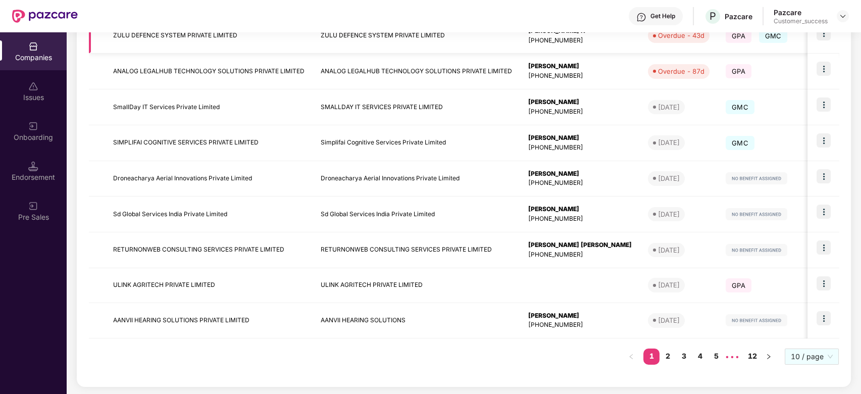
scroll to position [0, 0]
